Goal: Task Accomplishment & Management: Complete application form

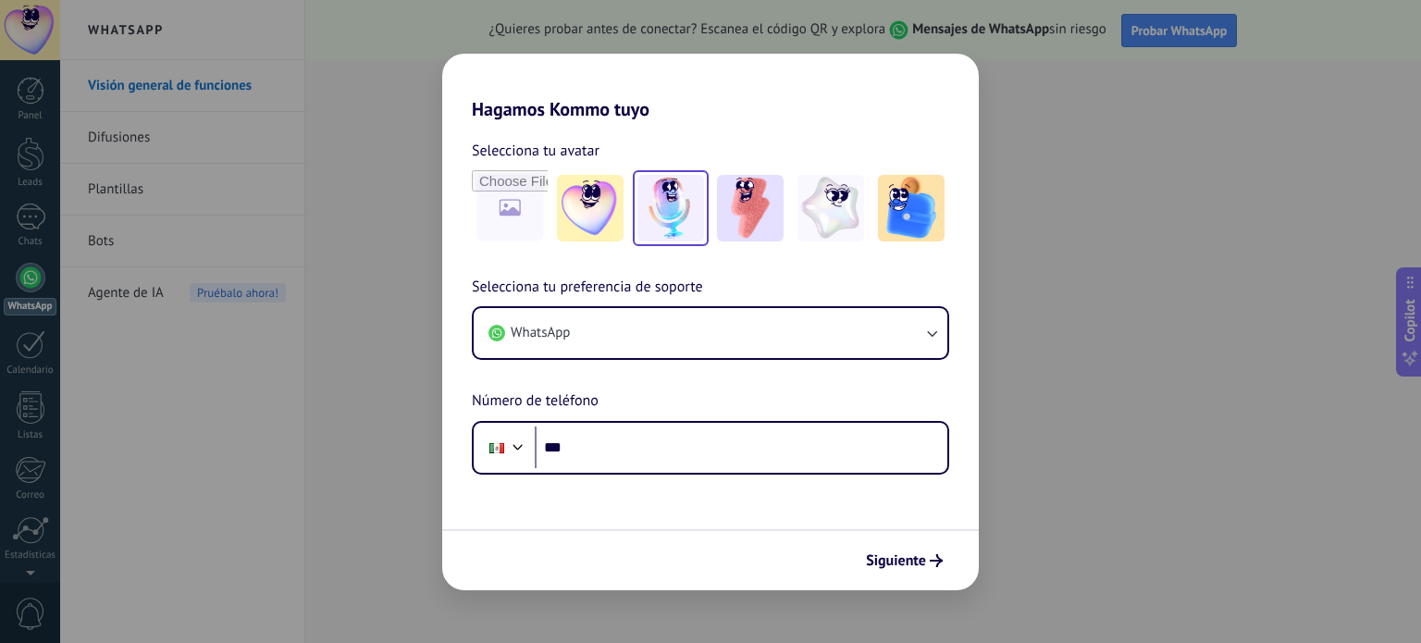
click at [685, 206] on img at bounding box center [670, 208] width 67 height 67
click at [746, 203] on img at bounding box center [750, 208] width 67 height 67
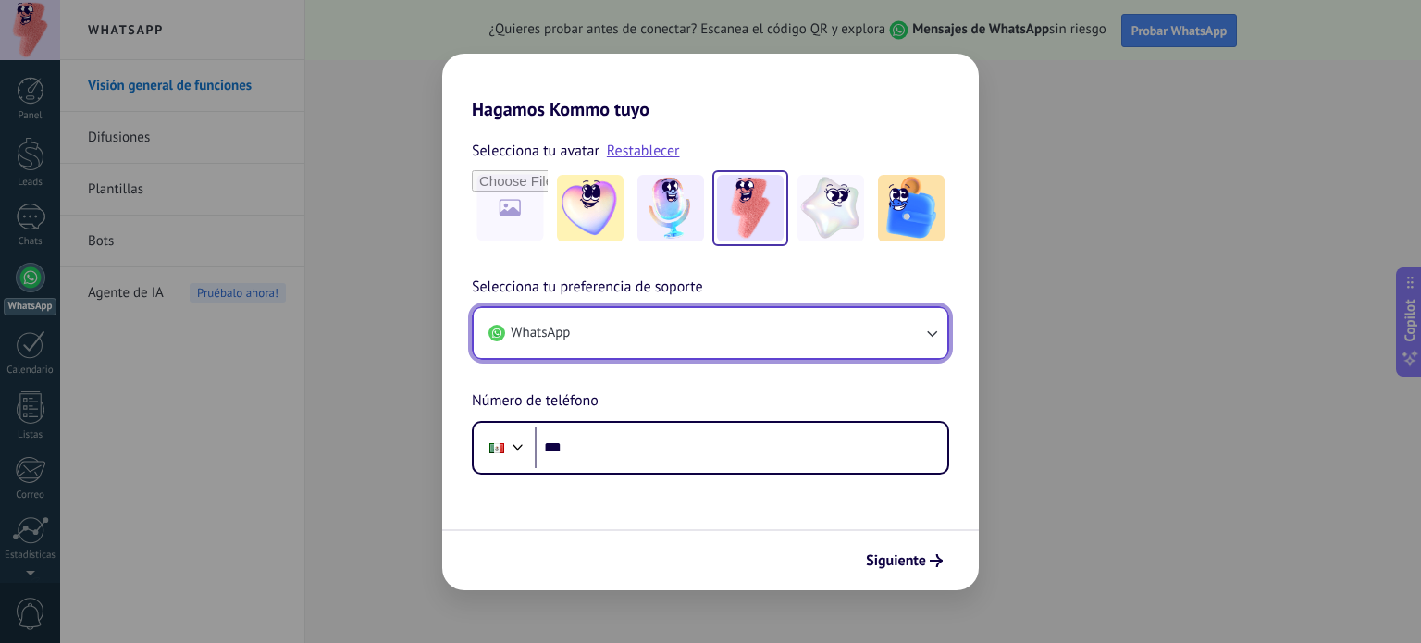
click at [798, 332] on button "WhatsApp" at bounding box center [711, 333] width 474 height 50
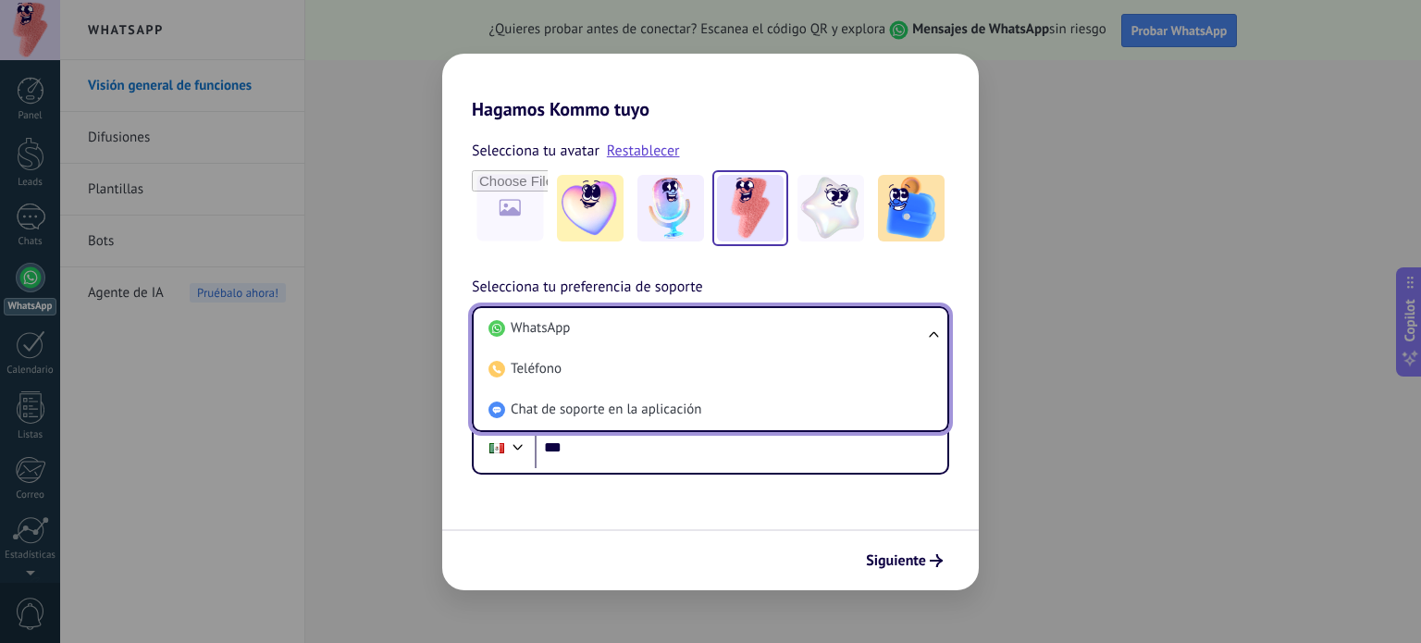
click at [588, 335] on li "WhatsApp" at bounding box center [706, 328] width 451 height 41
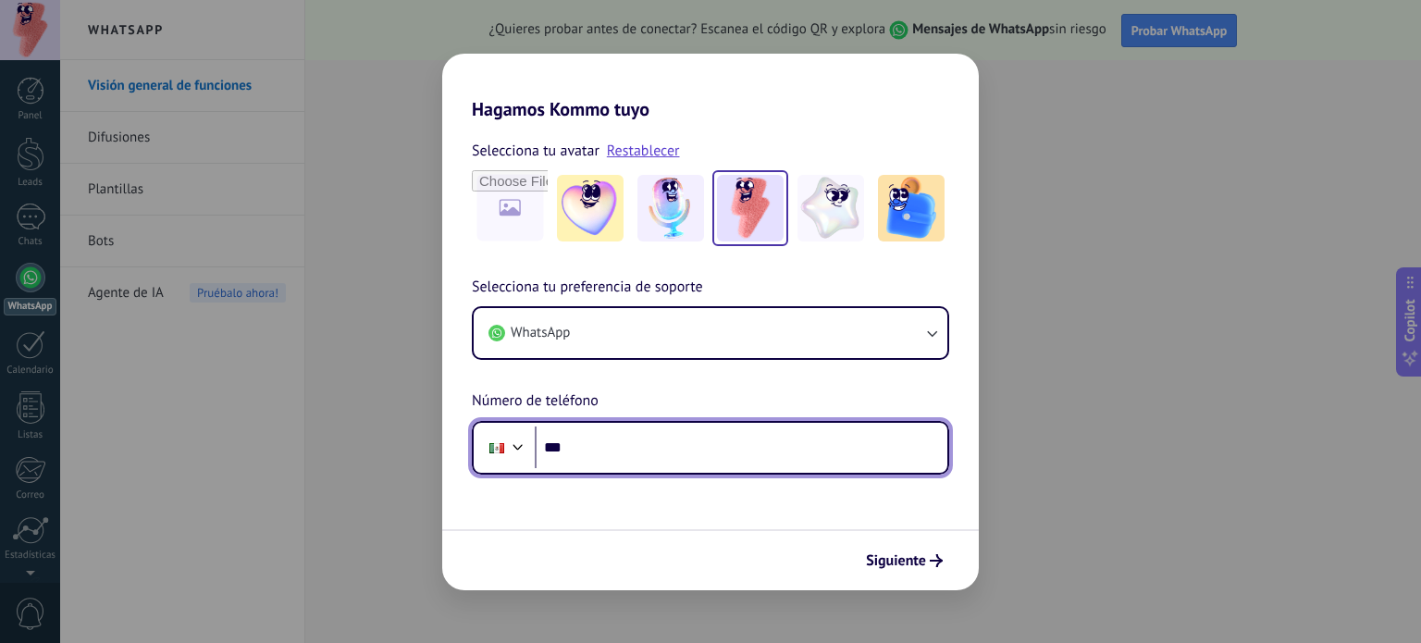
click at [623, 451] on input "***" at bounding box center [741, 447] width 413 height 43
type input "**********"
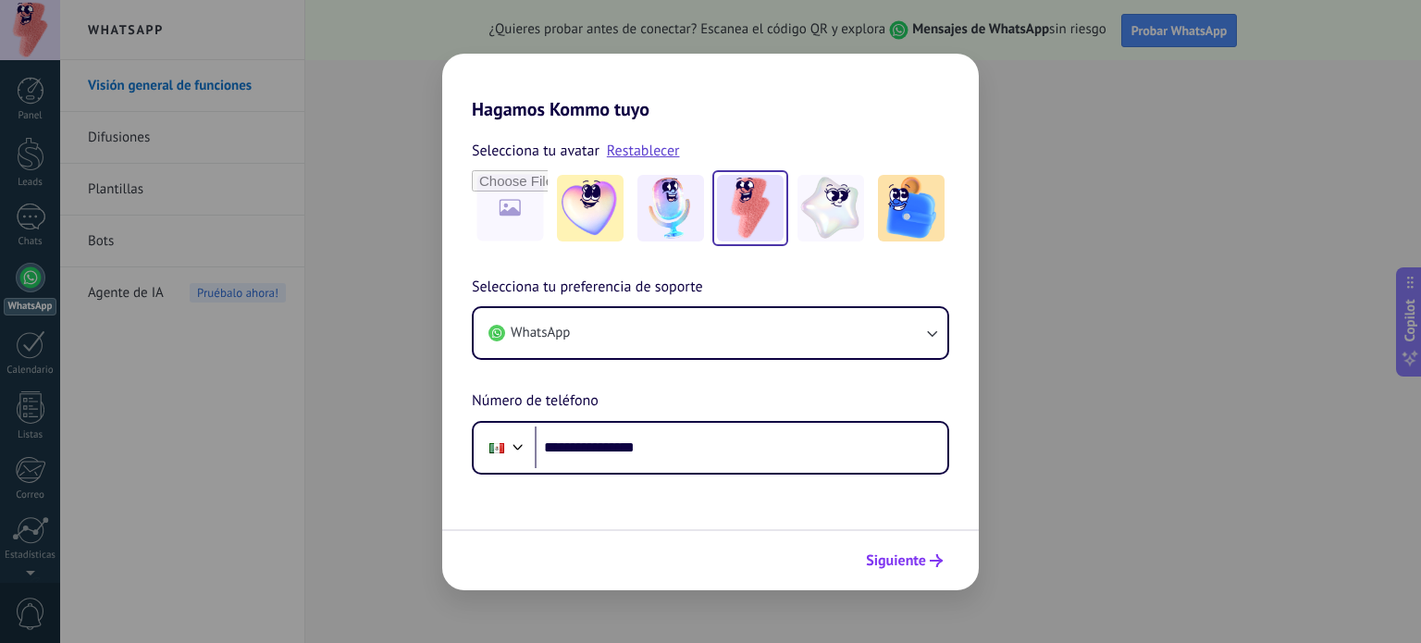
click at [914, 554] on span "Siguiente" at bounding box center [896, 560] width 60 height 13
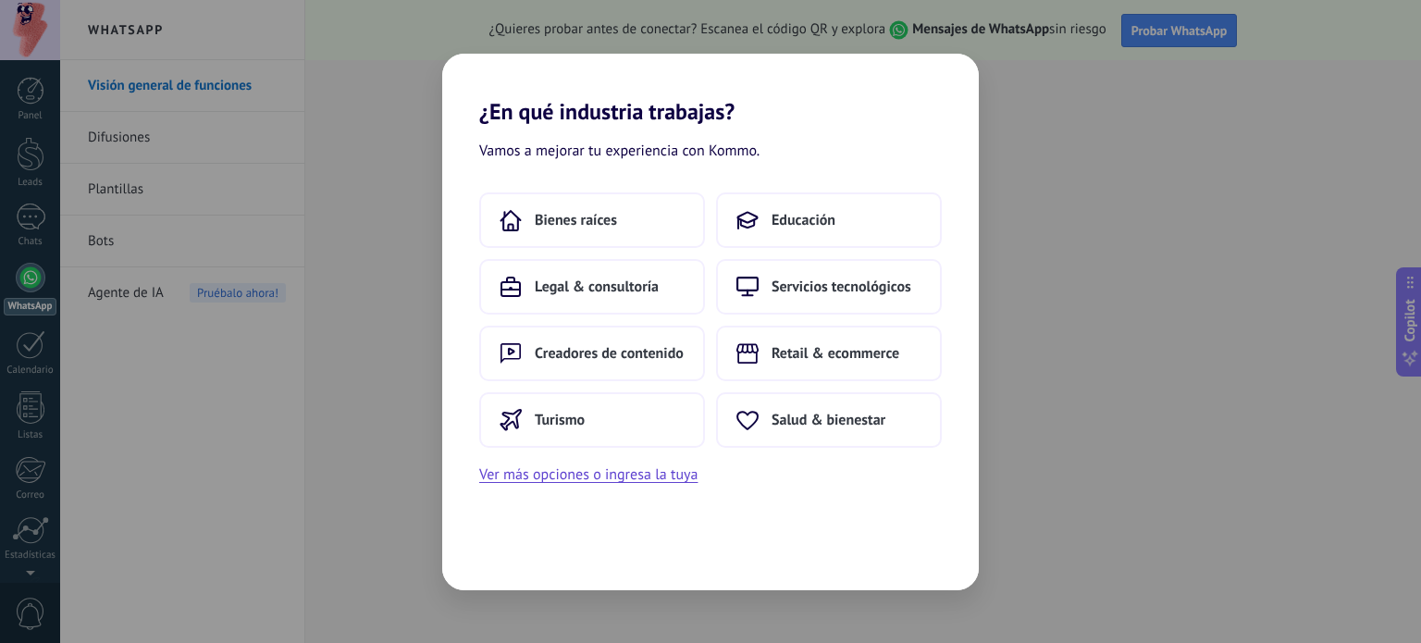
click at [22, 27] on div "¿En qué industria trabajas? Vamos a mejorar tu experiencia con Kommo. Bienes ra…" at bounding box center [710, 321] width 1421 height 643
click at [178, 49] on div "¿En qué industria trabajas? Vamos a mejorar tu experiencia con Kommo. Bienes ra…" at bounding box center [710, 321] width 1421 height 643
click at [574, 424] on span "Turismo" at bounding box center [560, 420] width 50 height 19
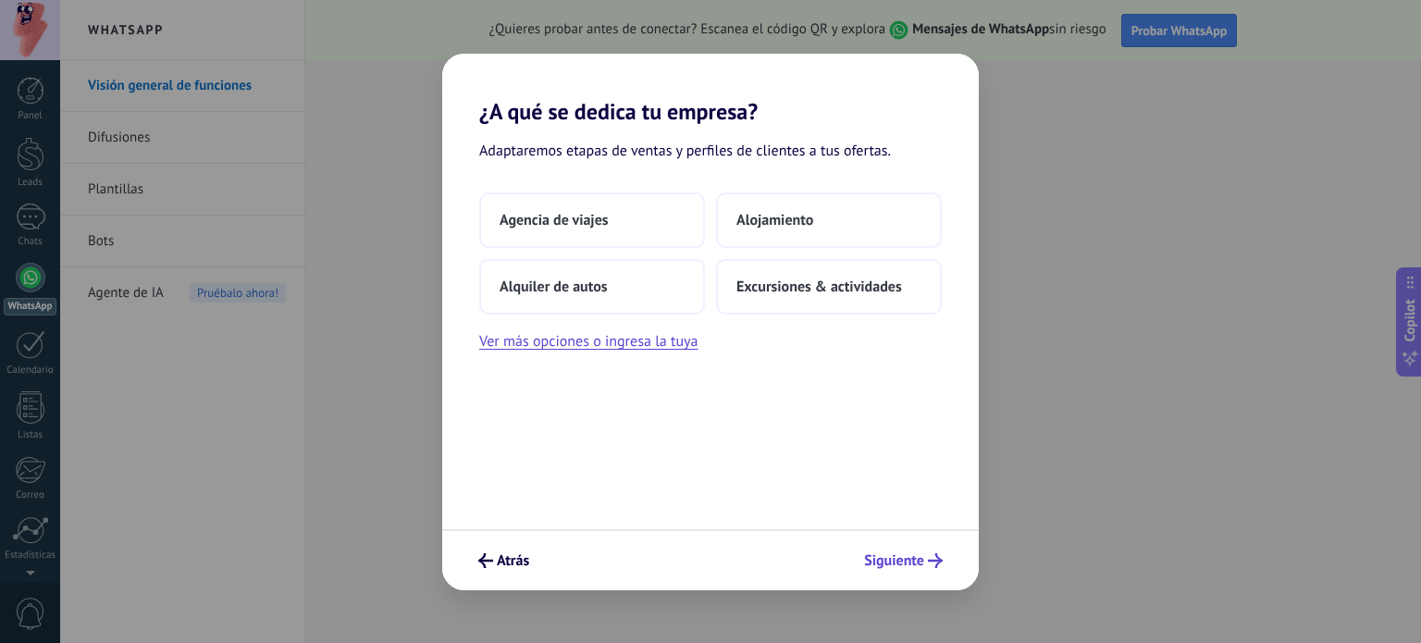
click at [910, 564] on span "Siguiente" at bounding box center [894, 560] width 60 height 13
click at [655, 346] on button "Ver más opciones o ingresa la tuya" at bounding box center [588, 341] width 218 height 24
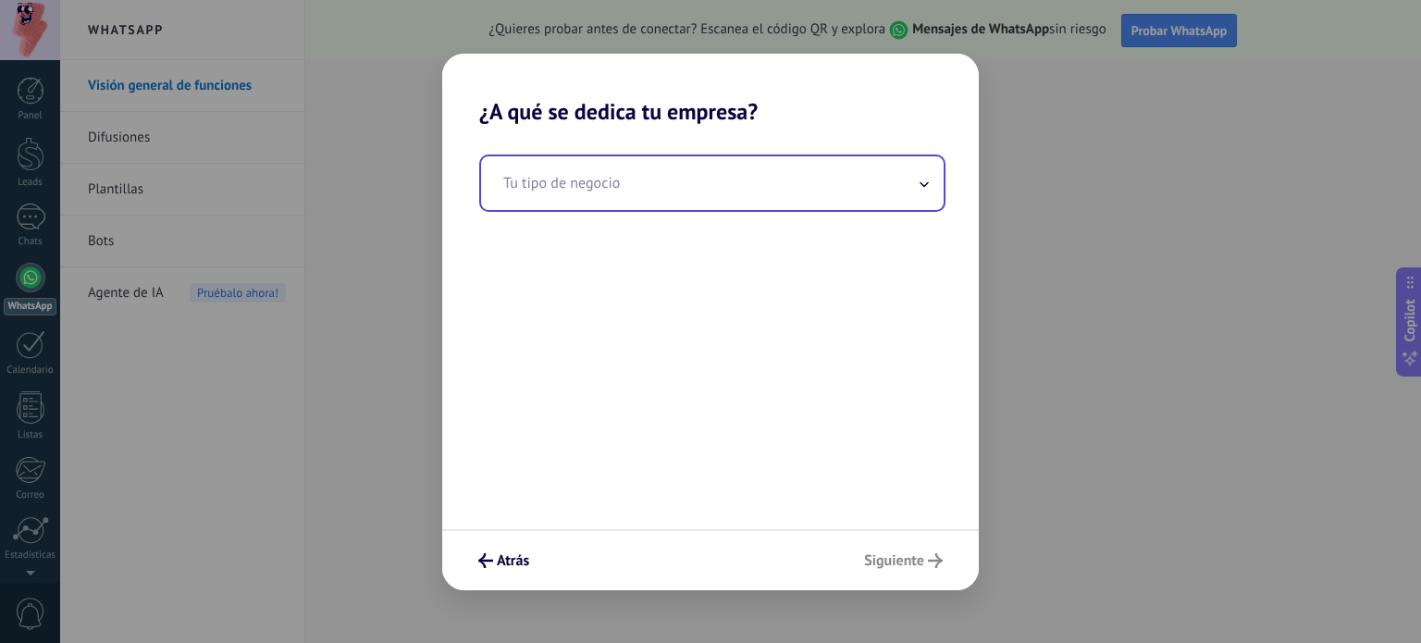
click at [565, 190] on input "text" at bounding box center [712, 183] width 463 height 54
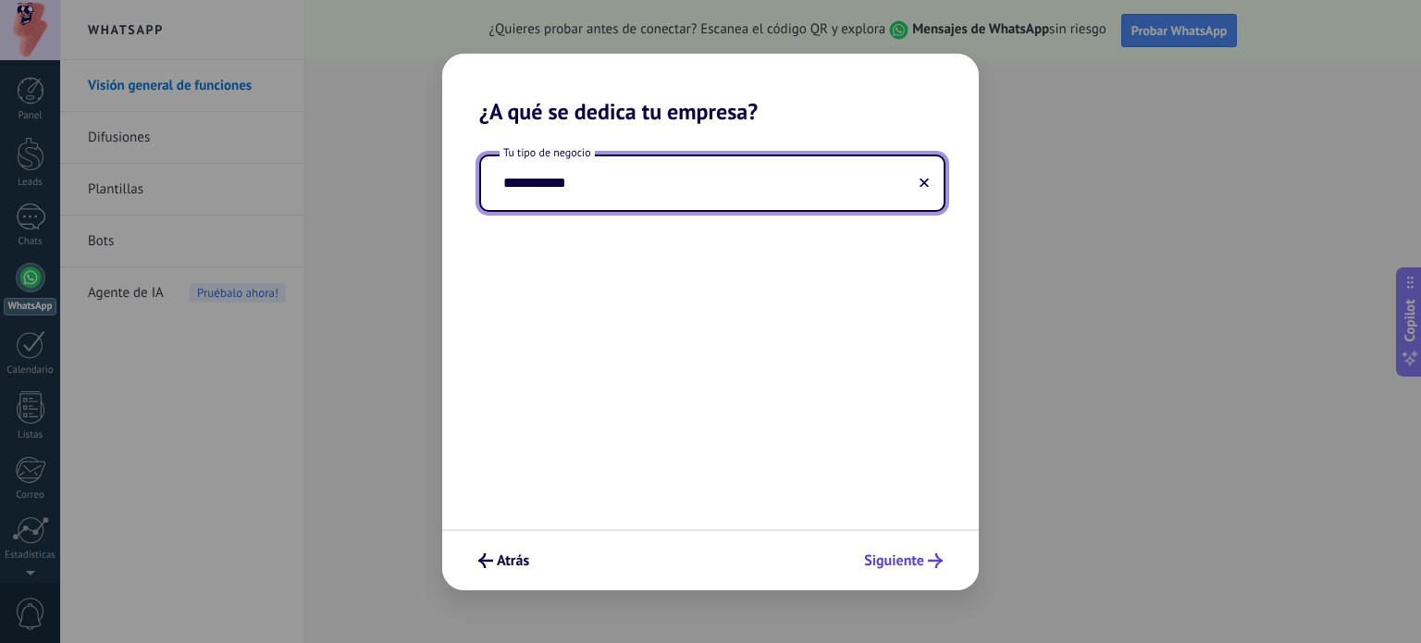
type input "**********"
click at [920, 559] on span "Siguiente" at bounding box center [894, 560] width 60 height 13
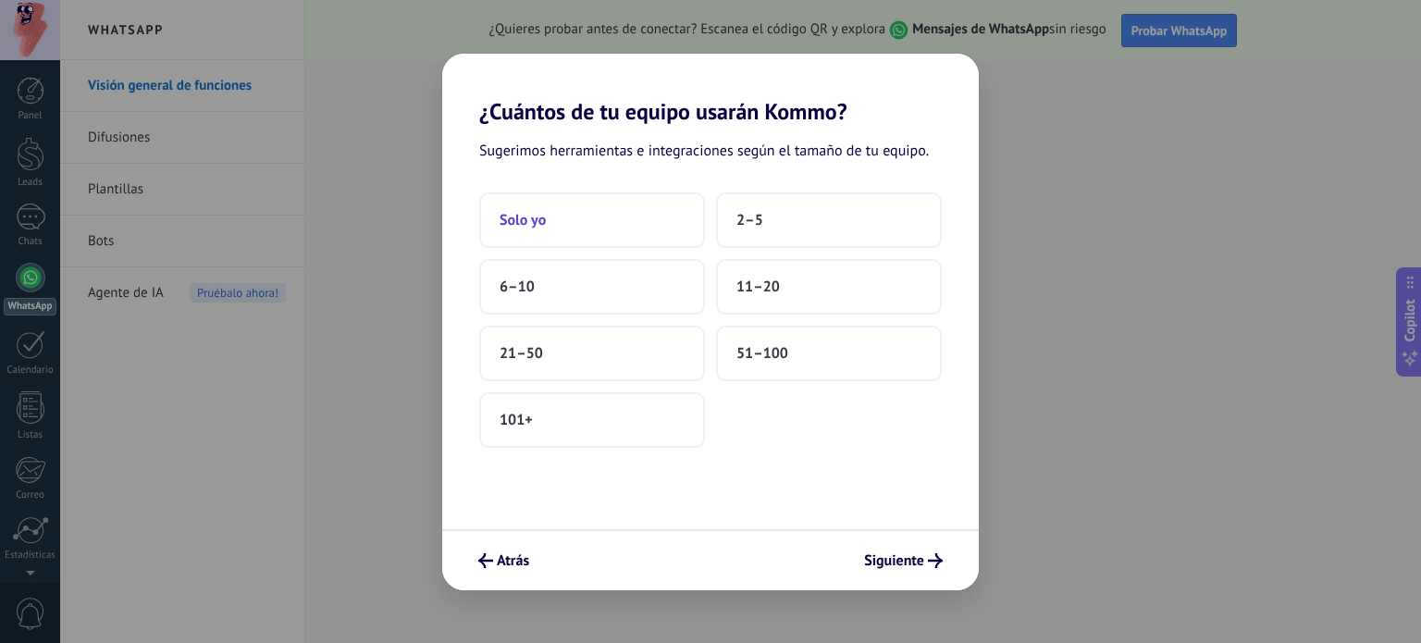
click at [588, 217] on button "Solo yo" at bounding box center [592, 220] width 226 height 56
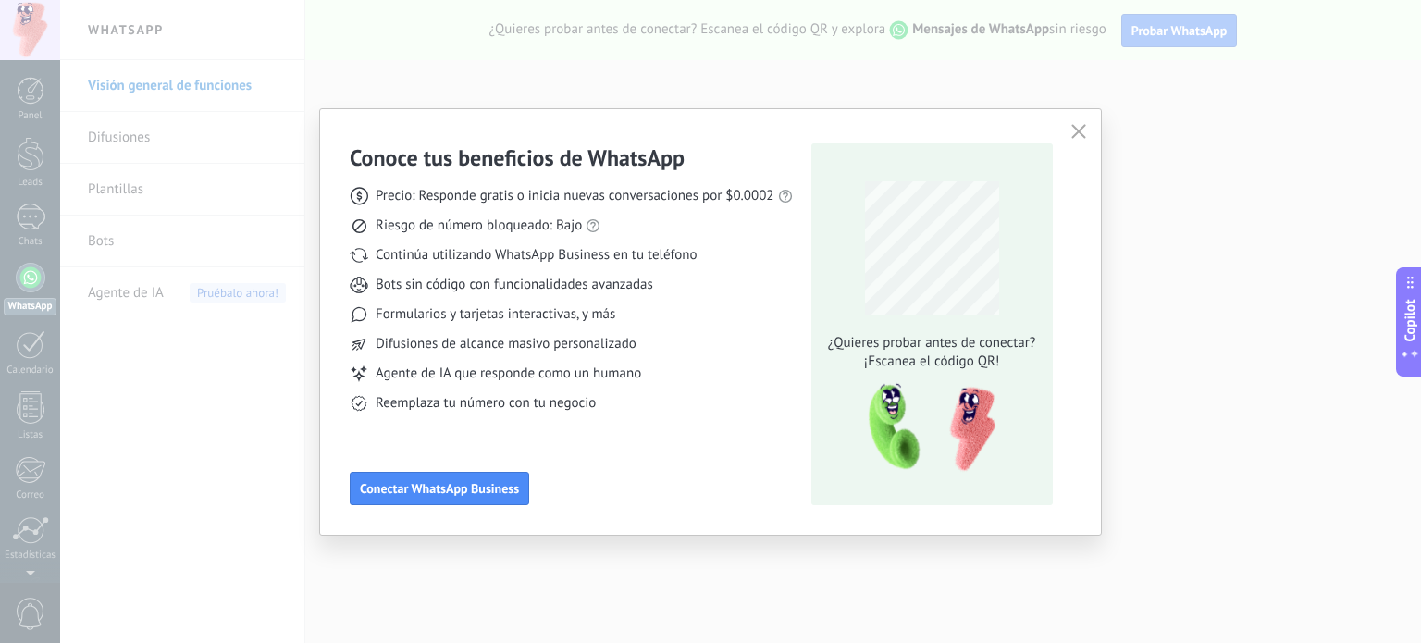
click at [1083, 136] on icon "button" at bounding box center [1078, 131] width 15 height 15
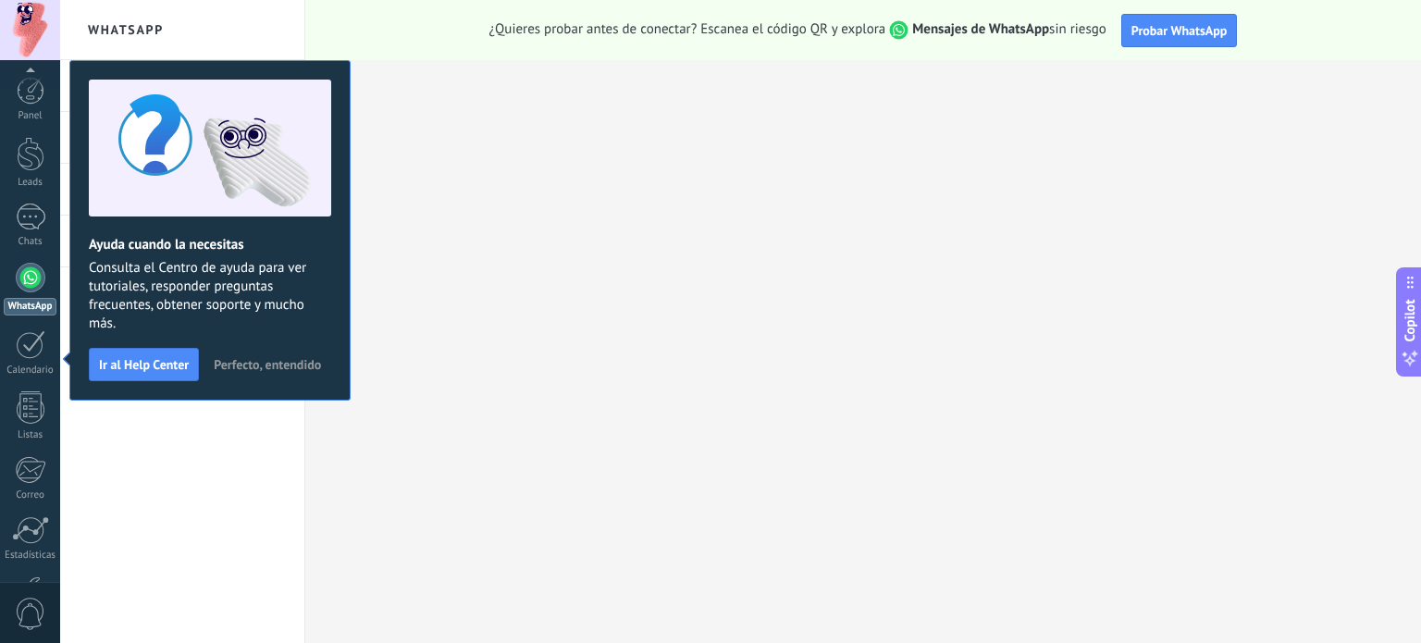
scroll to position [126, 0]
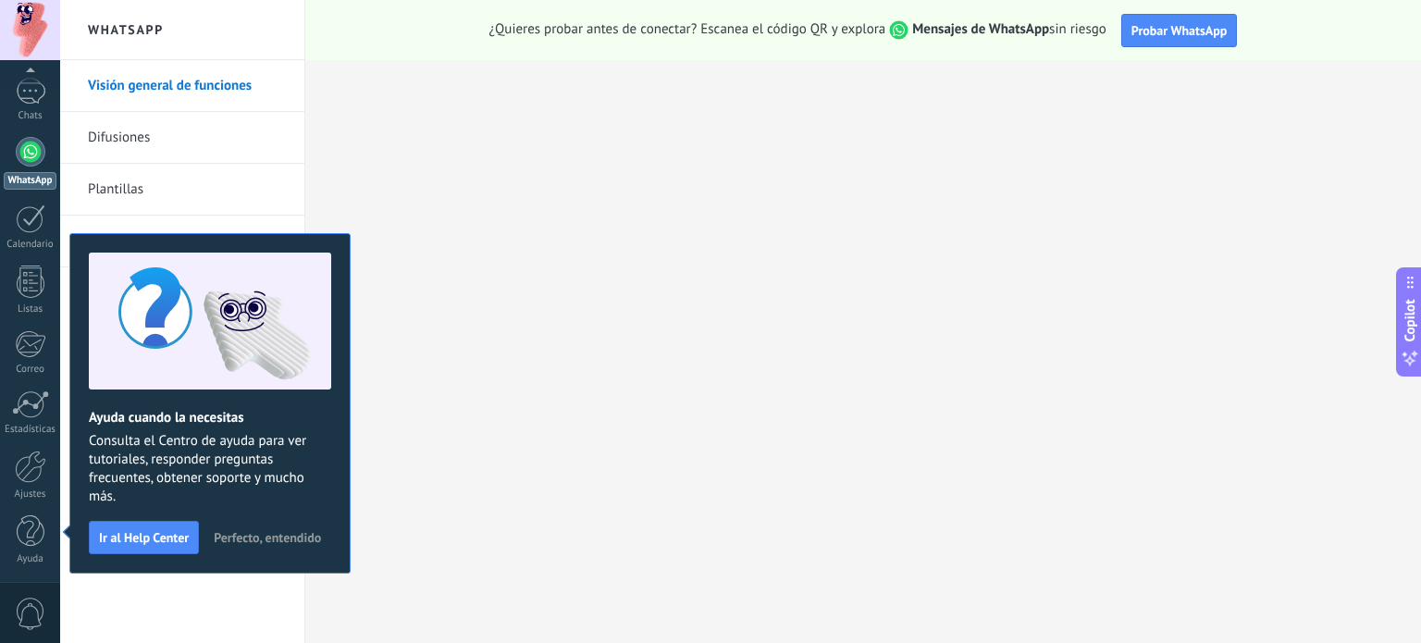
click at [24, 38] on div at bounding box center [30, 30] width 60 height 60
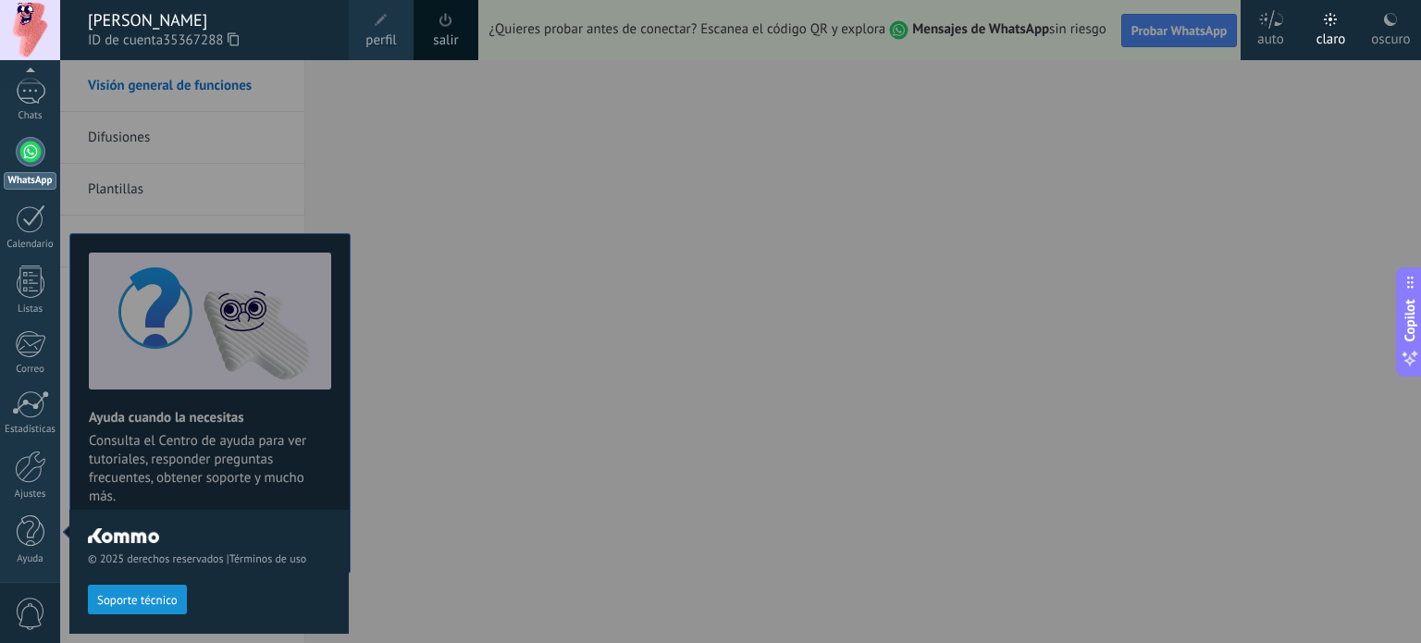
click at [234, 39] on use at bounding box center [233, 38] width 11 height 13
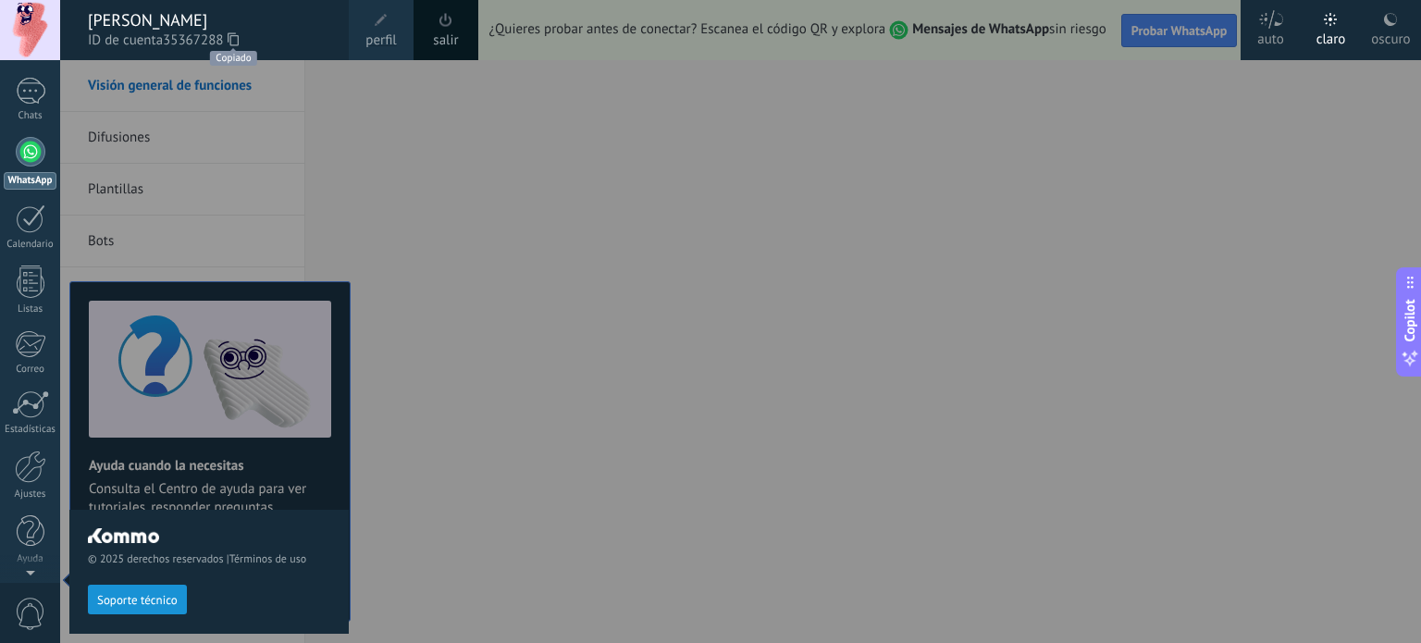
scroll to position [0, 0]
